Goal: Obtain resource: Download file/media

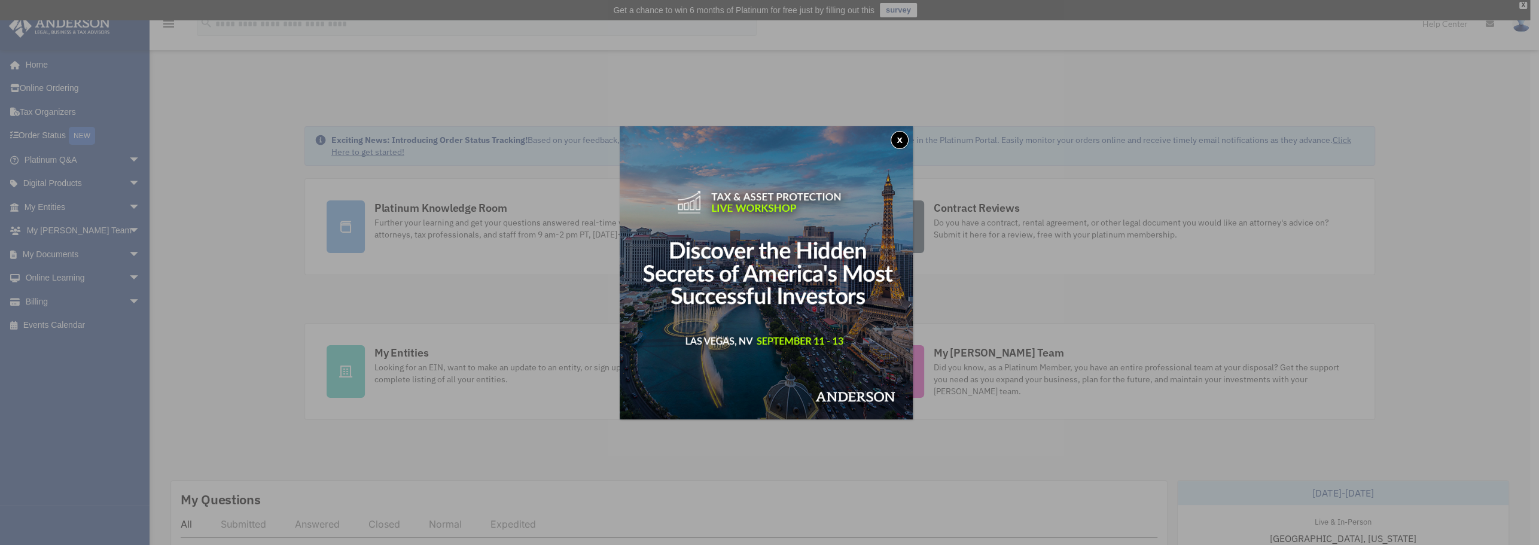
click at [903, 135] on button "x" at bounding box center [900, 140] width 18 height 18
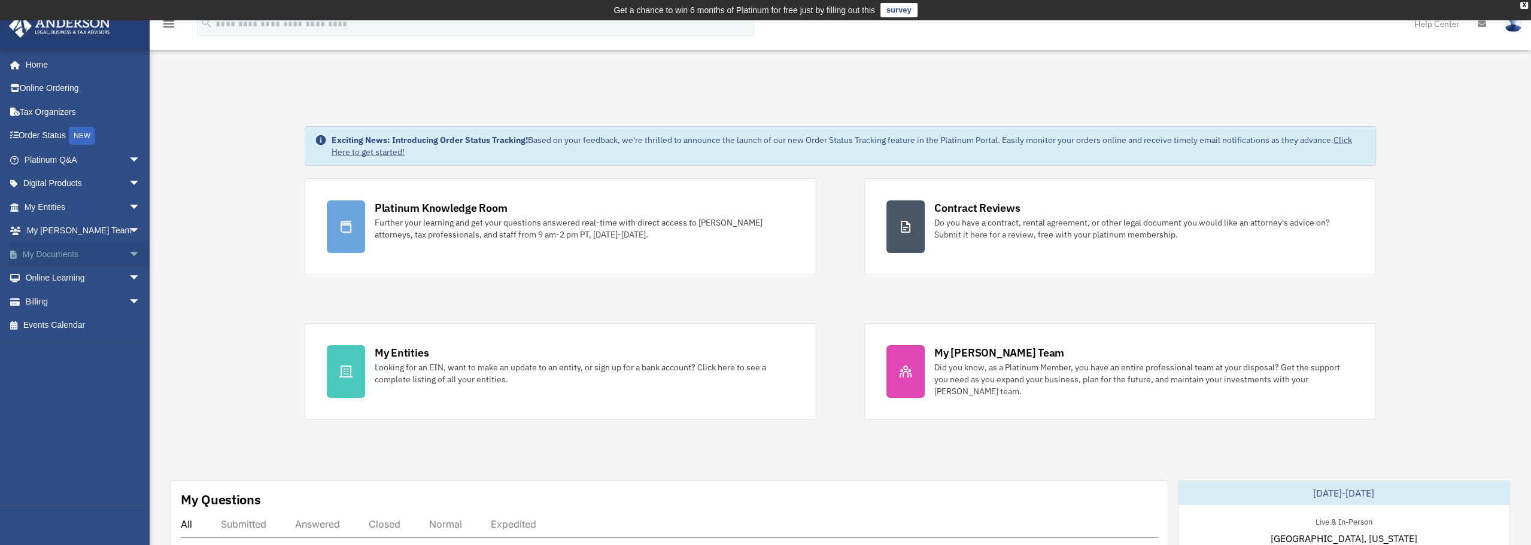
click at [129, 250] on span "arrow_drop_down" at bounding box center [141, 254] width 24 height 25
click at [47, 275] on link "Box" at bounding box center [88, 278] width 142 height 24
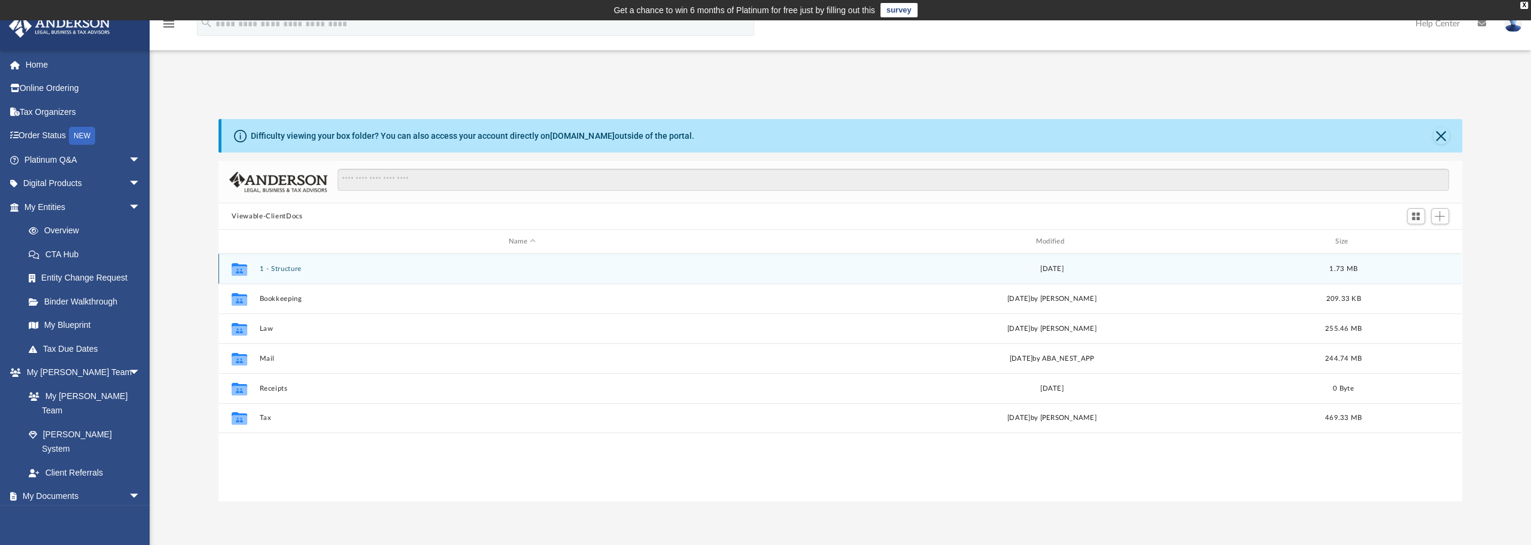
scroll to position [263, 1234]
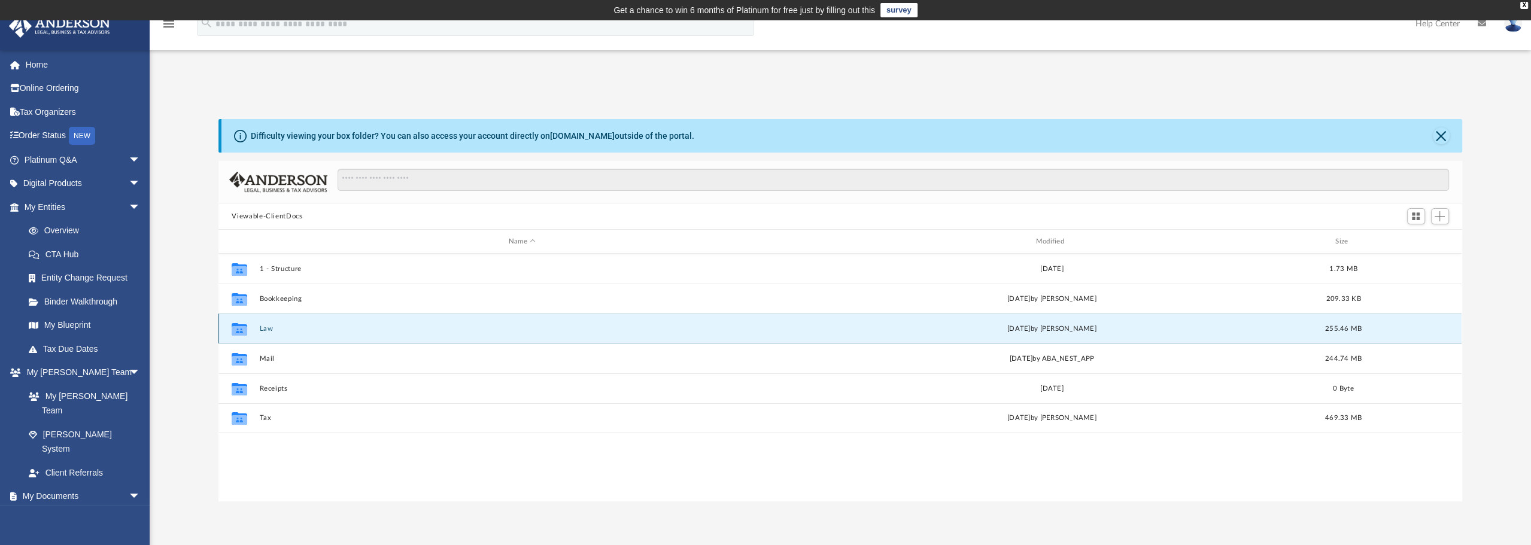
click at [275, 331] on button "Law" at bounding box center [522, 329] width 525 height 8
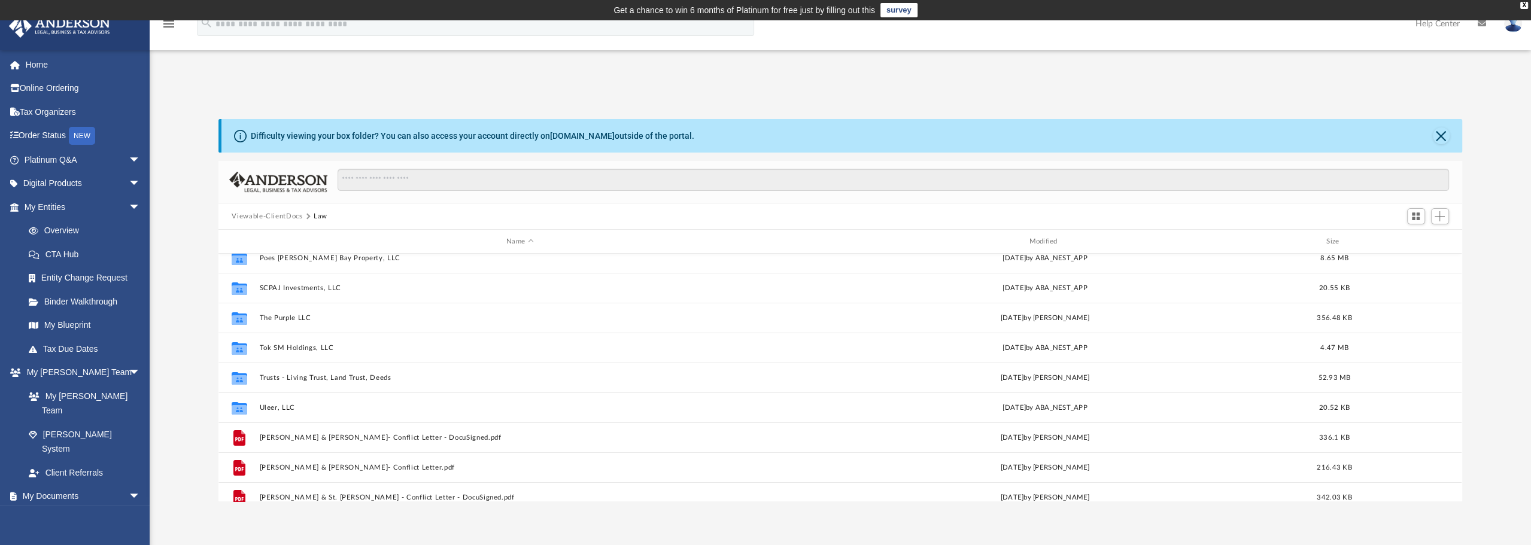
scroll to position [200, 0]
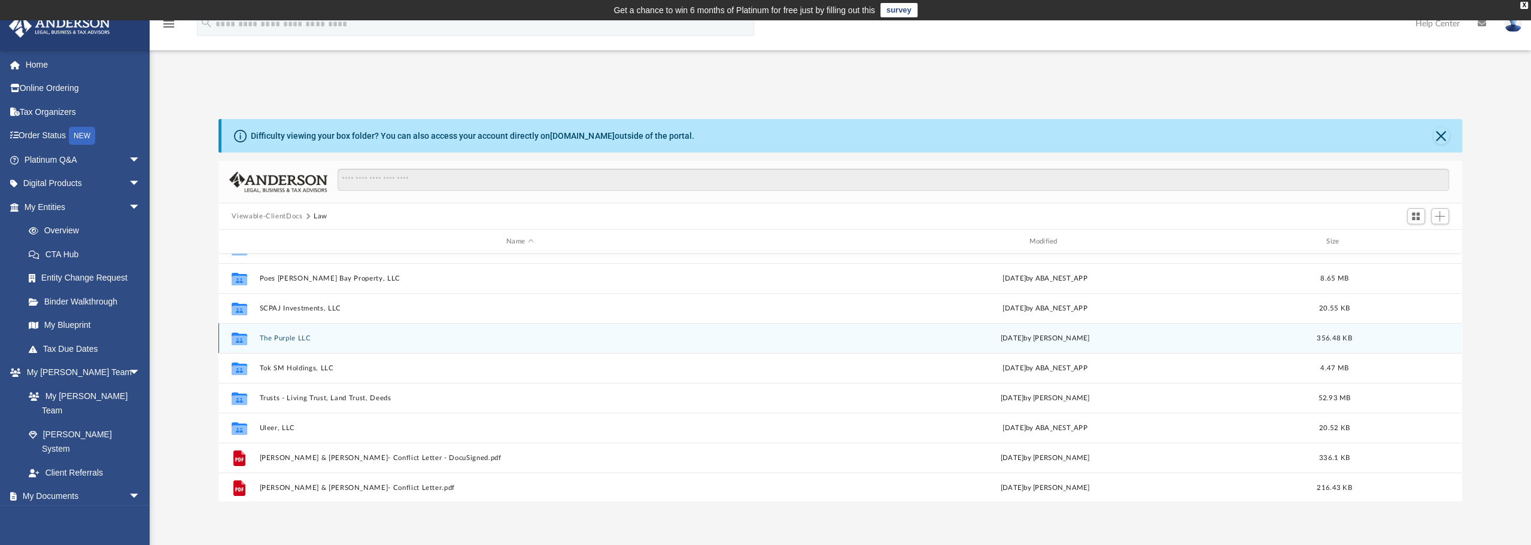
click at [296, 335] on button "The Purple LLC" at bounding box center [520, 338] width 520 height 8
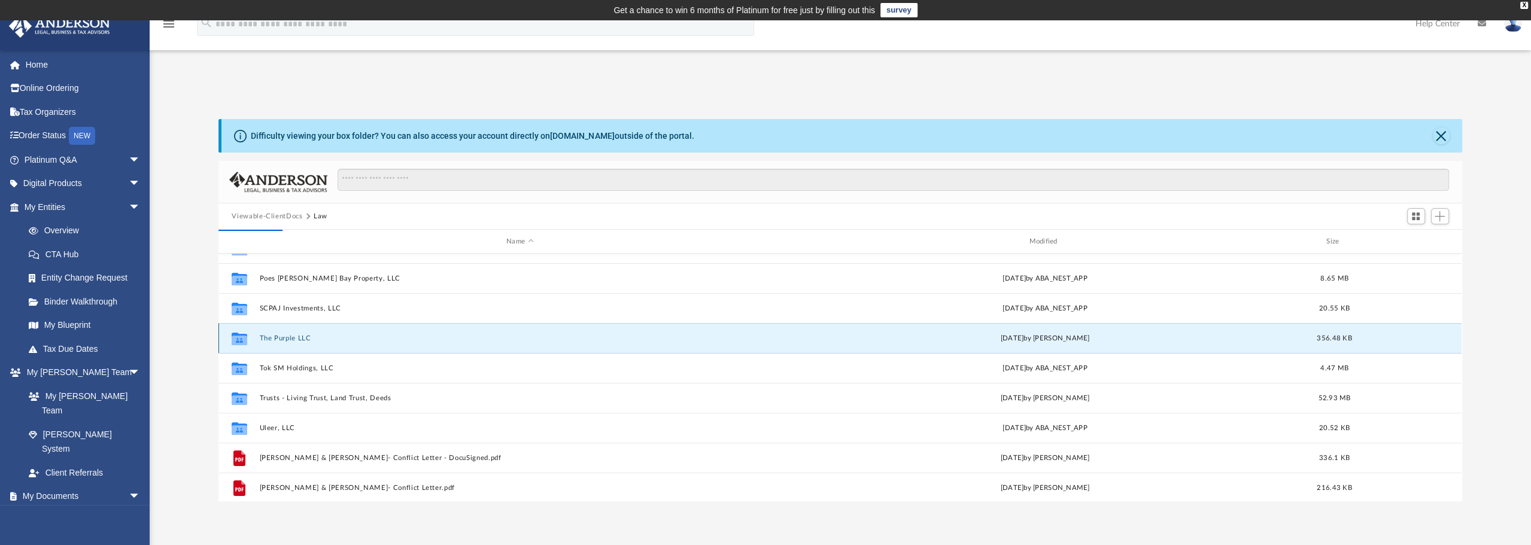
scroll to position [0, 0]
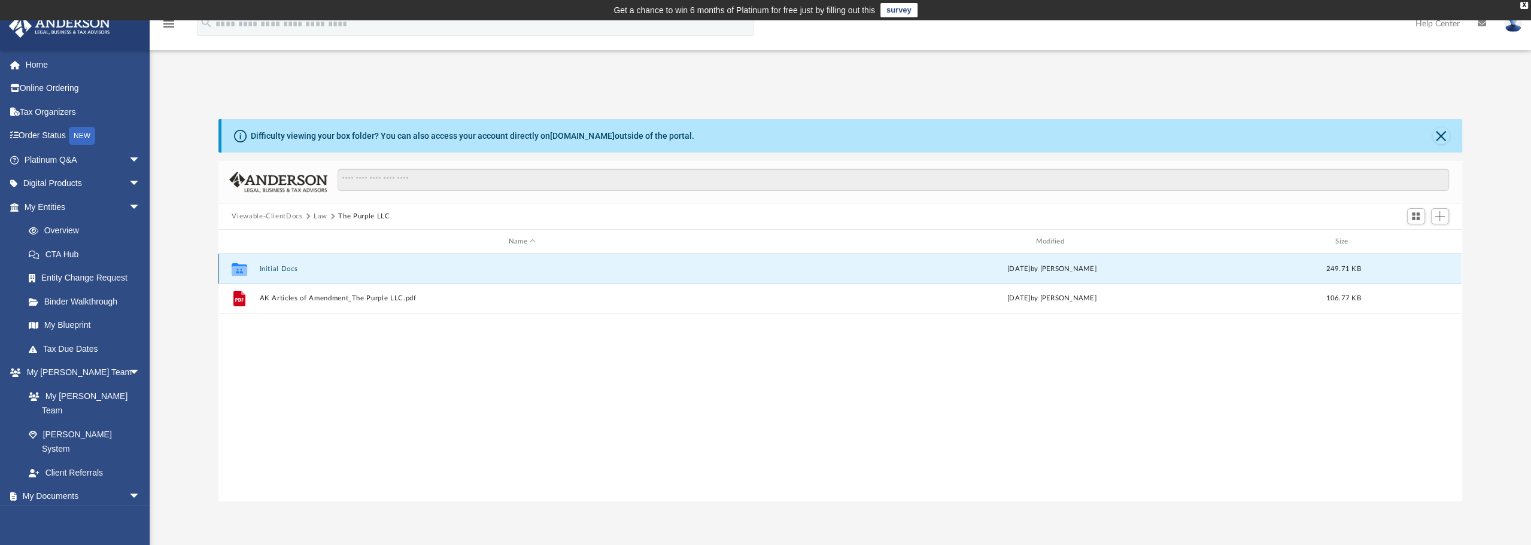
click at [275, 266] on button "Initial Docs" at bounding box center [522, 269] width 525 height 8
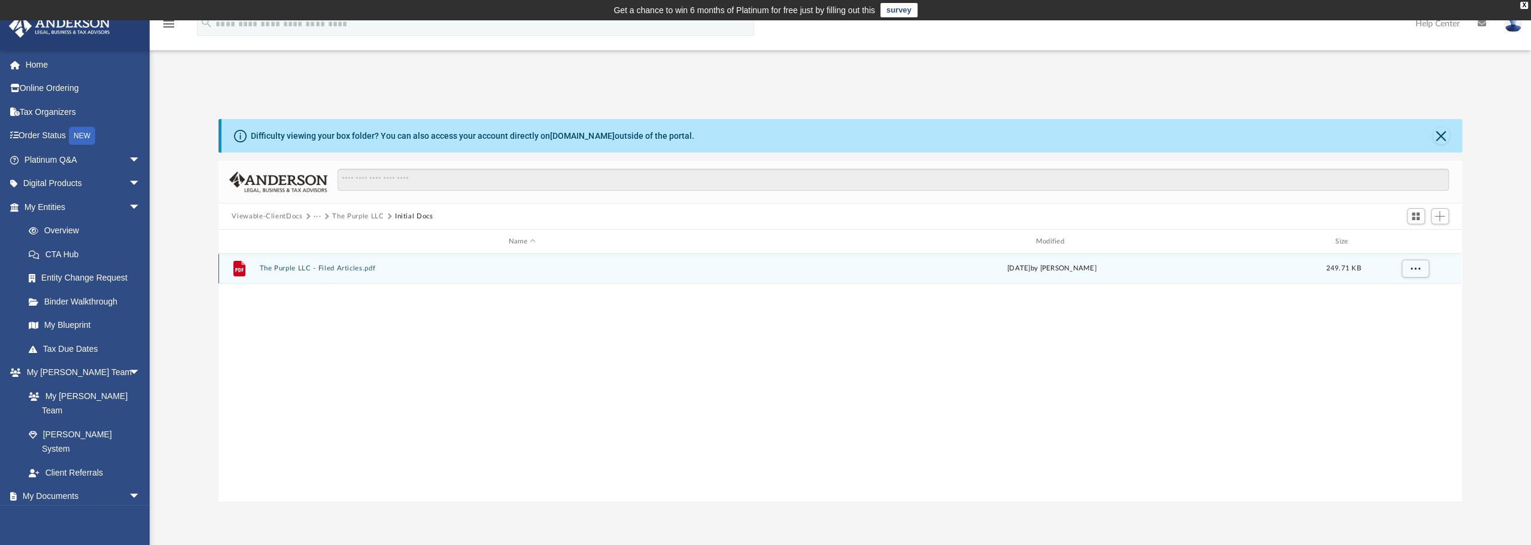
click at [352, 268] on button "The Purple LLC - Filed Articles.pdf" at bounding box center [522, 268] width 525 height 8
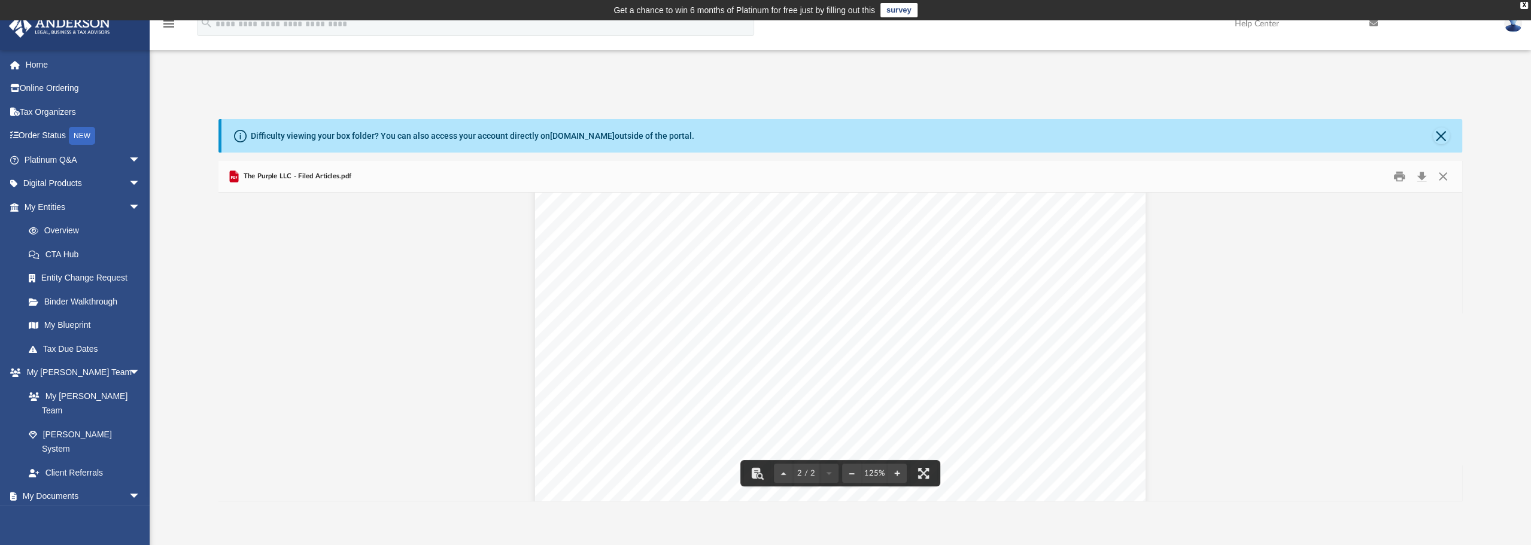
scroll to position [1306, 0]
click at [1443, 183] on button "Close" at bounding box center [1443, 177] width 22 height 19
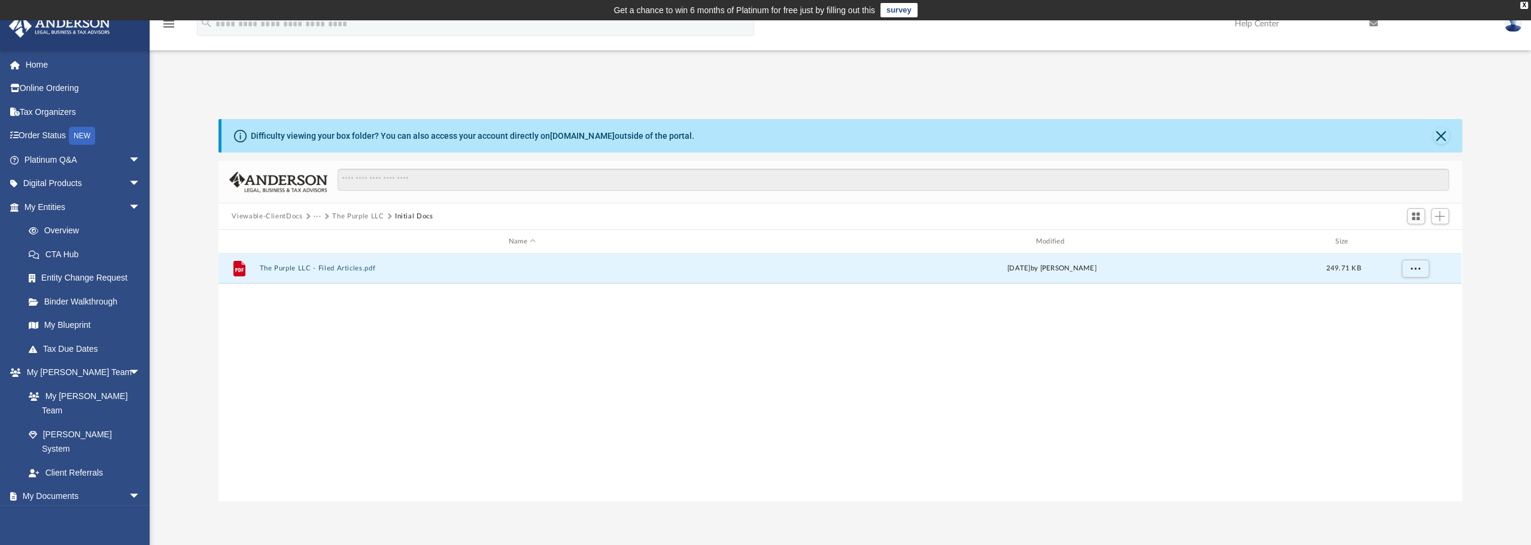
click at [314, 216] on button "···" at bounding box center [318, 216] width 8 height 11
click at [328, 239] on li "Law" at bounding box center [327, 237] width 14 height 13
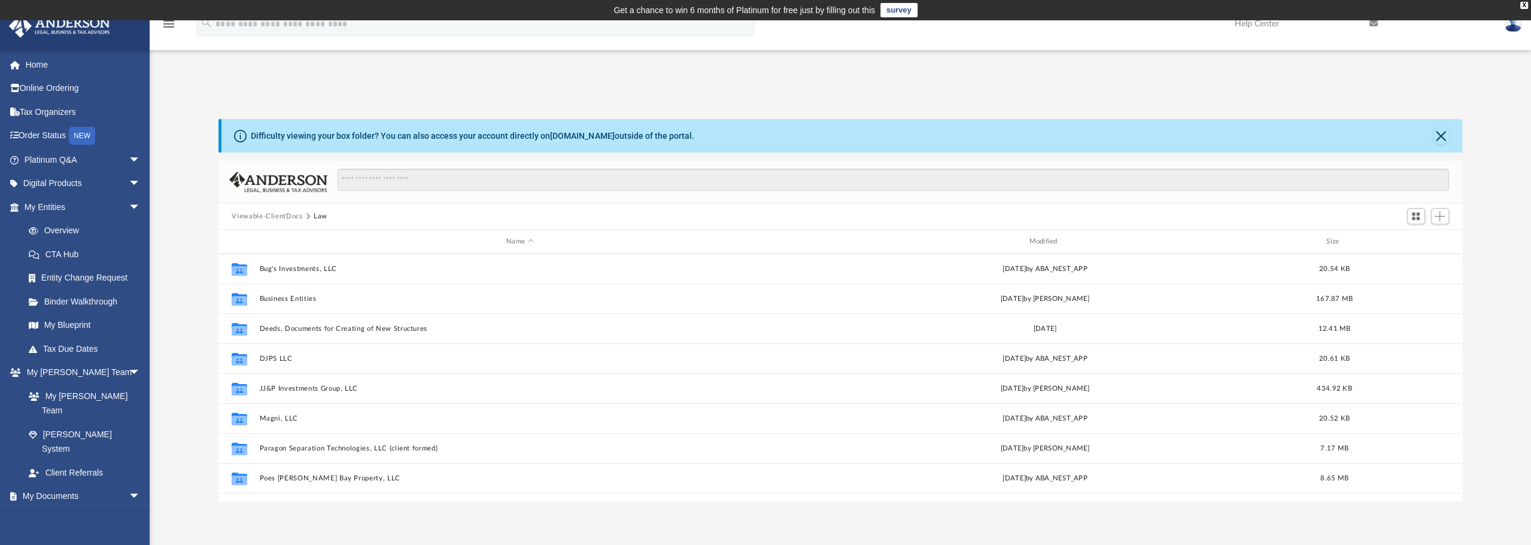
click at [352, 217] on div "Viewable-ClientDocs Law" at bounding box center [839, 216] width 1243 height 26
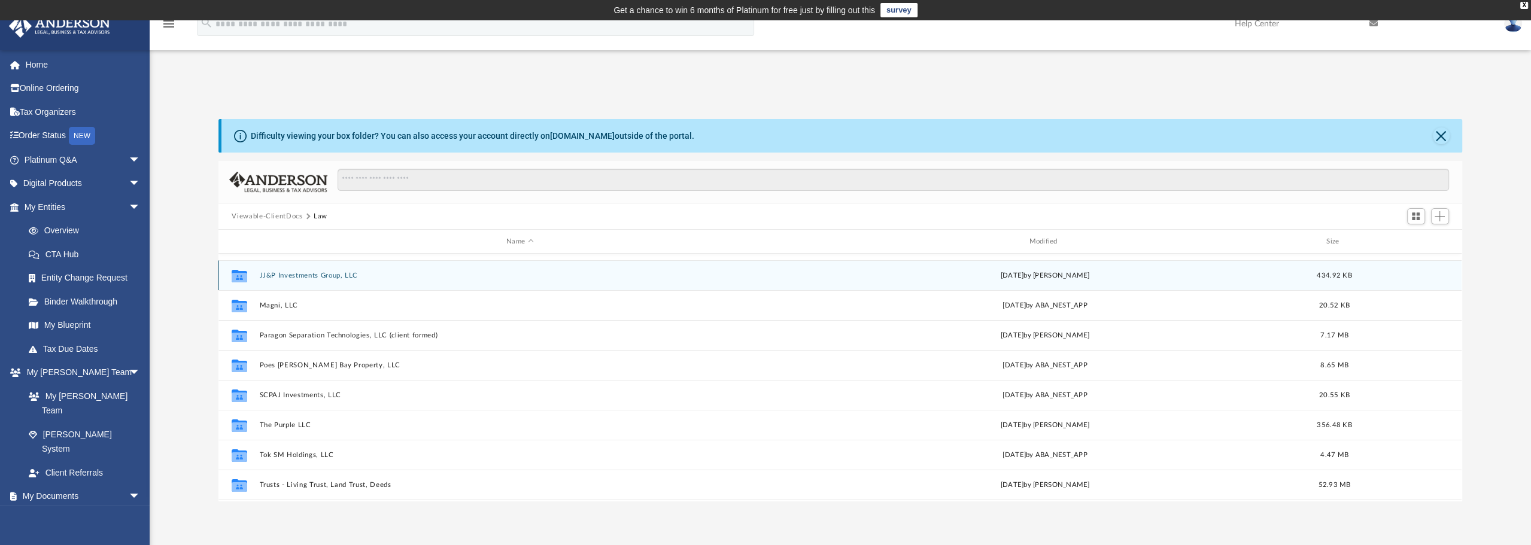
scroll to position [120, 0]
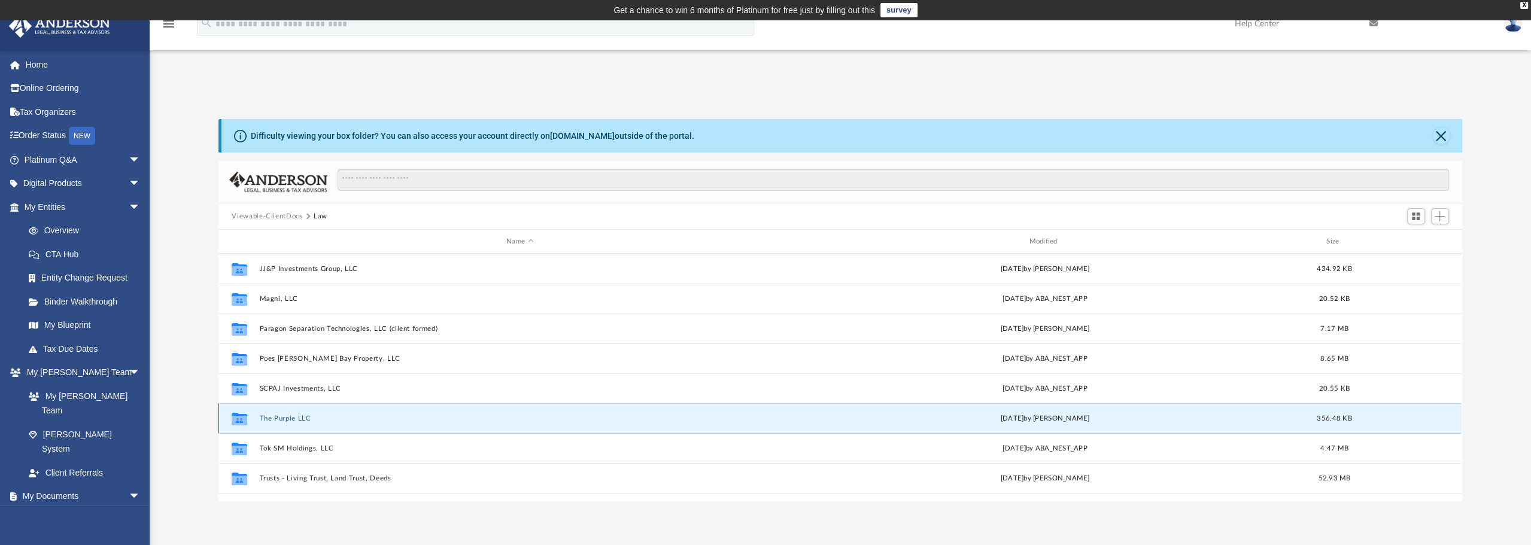
click at [305, 415] on button "The Purple LLC" at bounding box center [520, 419] width 520 height 8
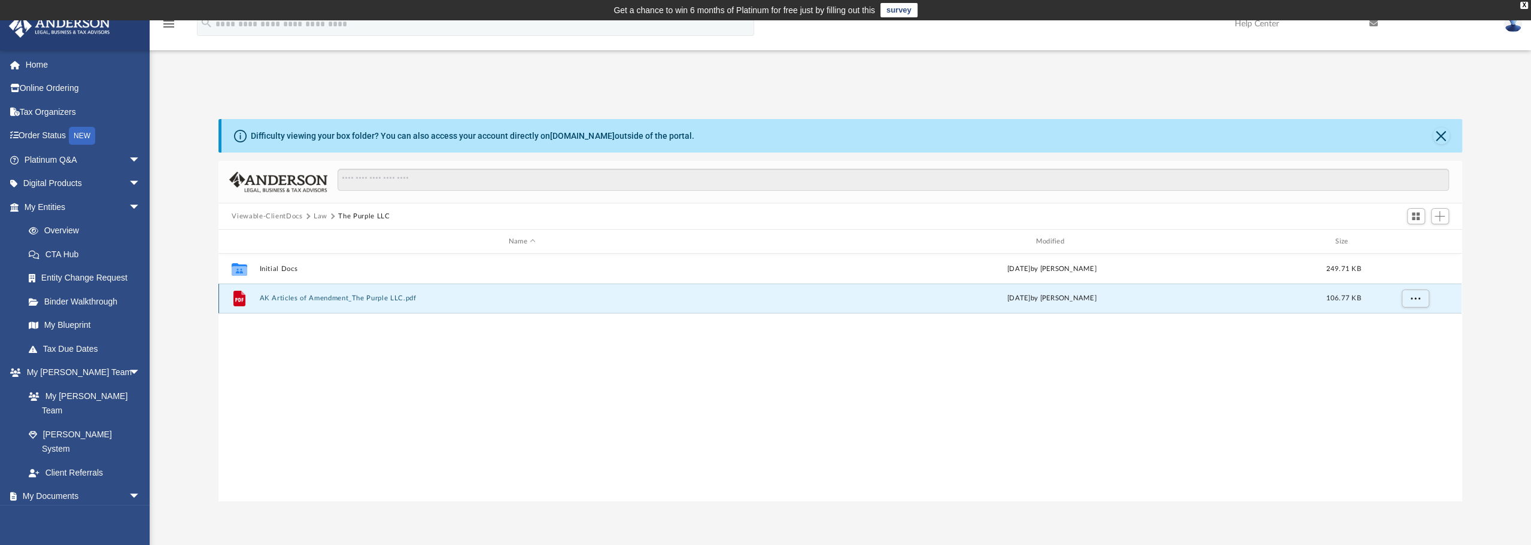
click at [371, 296] on button "AK Articles of Amendment_The Purple LLC.pdf" at bounding box center [522, 298] width 525 height 8
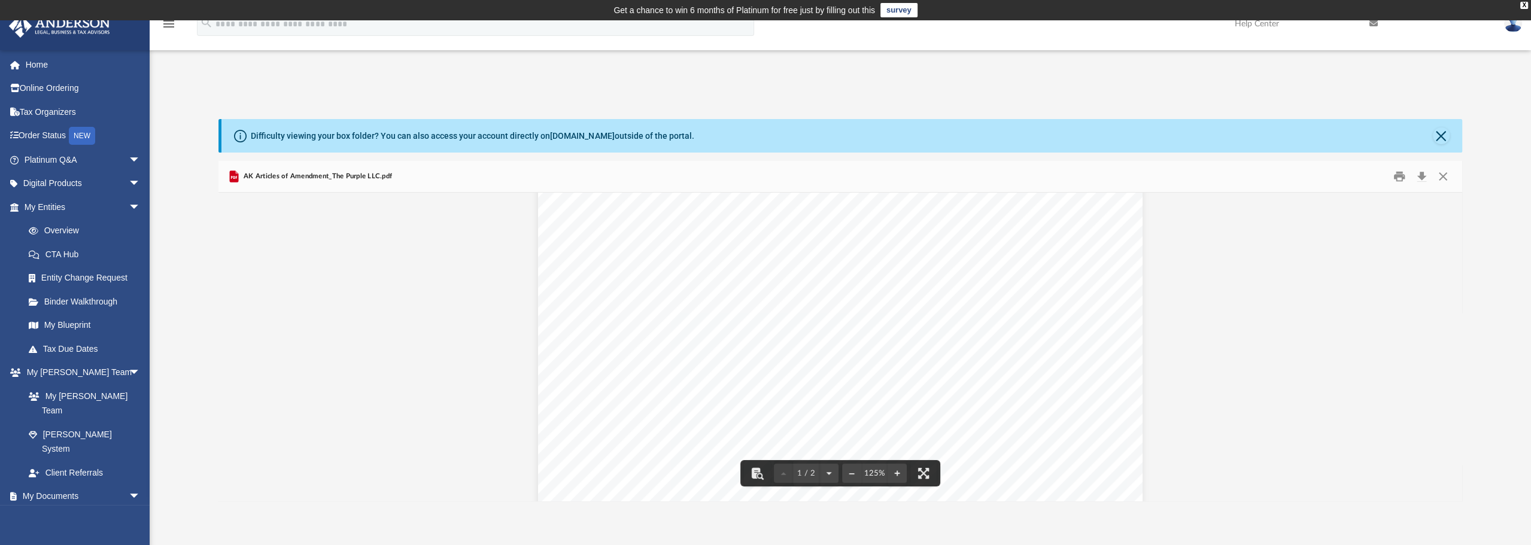
scroll to position [359, 0]
click at [1444, 174] on button "Close" at bounding box center [1443, 177] width 22 height 19
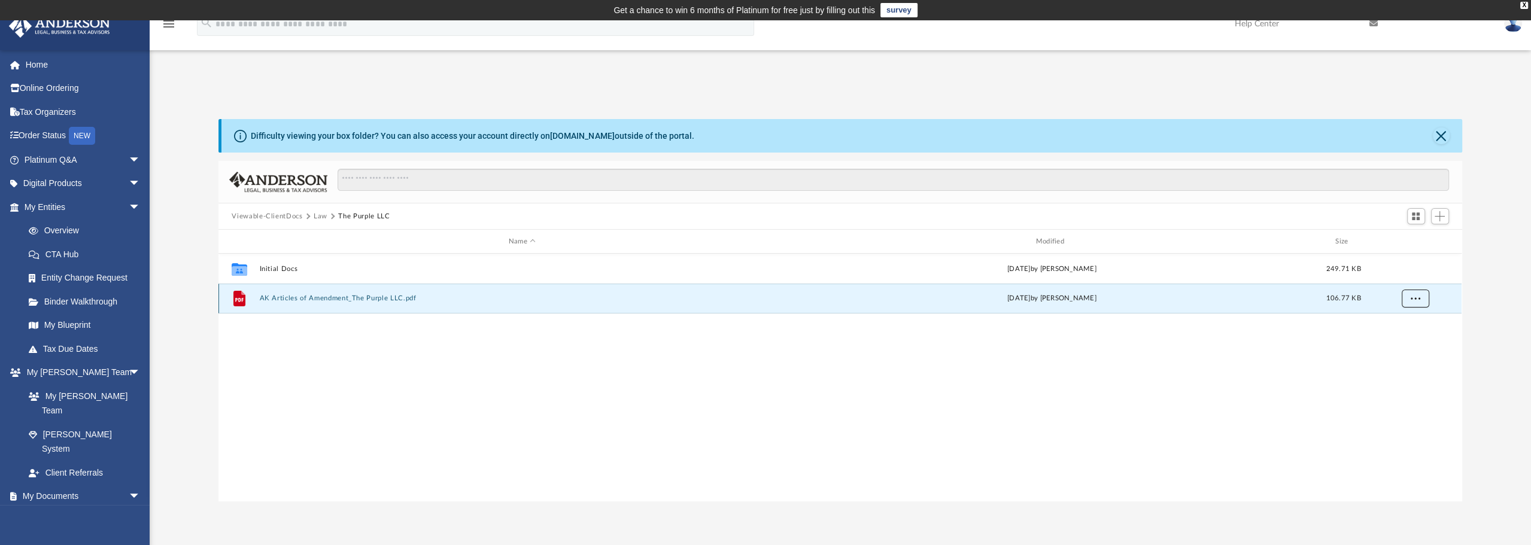
click at [1417, 299] on span "More options" at bounding box center [1415, 298] width 10 height 7
click at [1407, 342] on li "Download" at bounding box center [1404, 341] width 35 height 13
